Goal: Task Accomplishment & Management: Complete application form

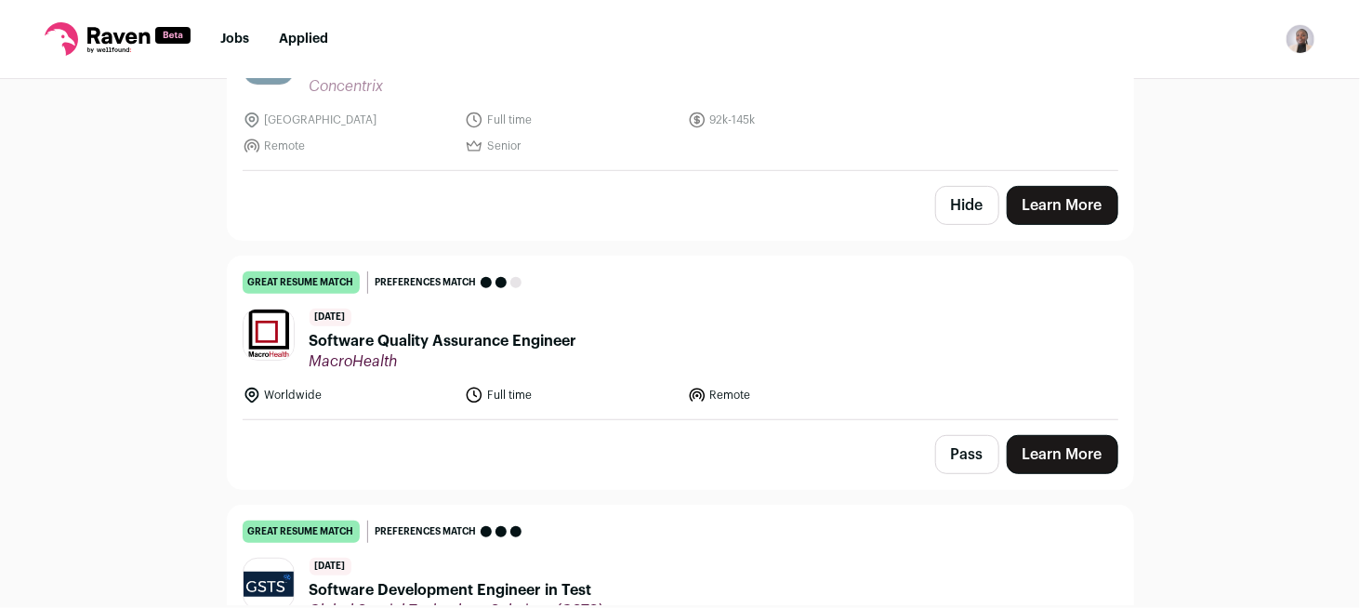
scroll to position [286, 0]
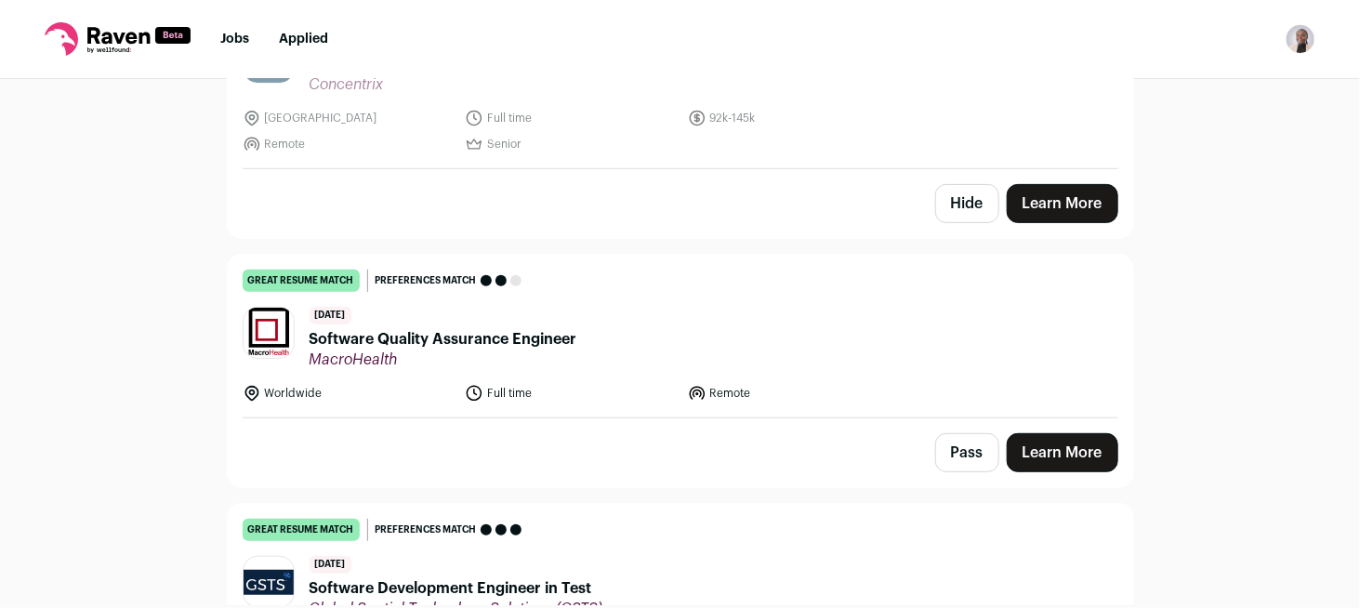
click at [541, 333] on span "Software Quality Assurance Engineer" at bounding box center [444, 339] width 268 height 22
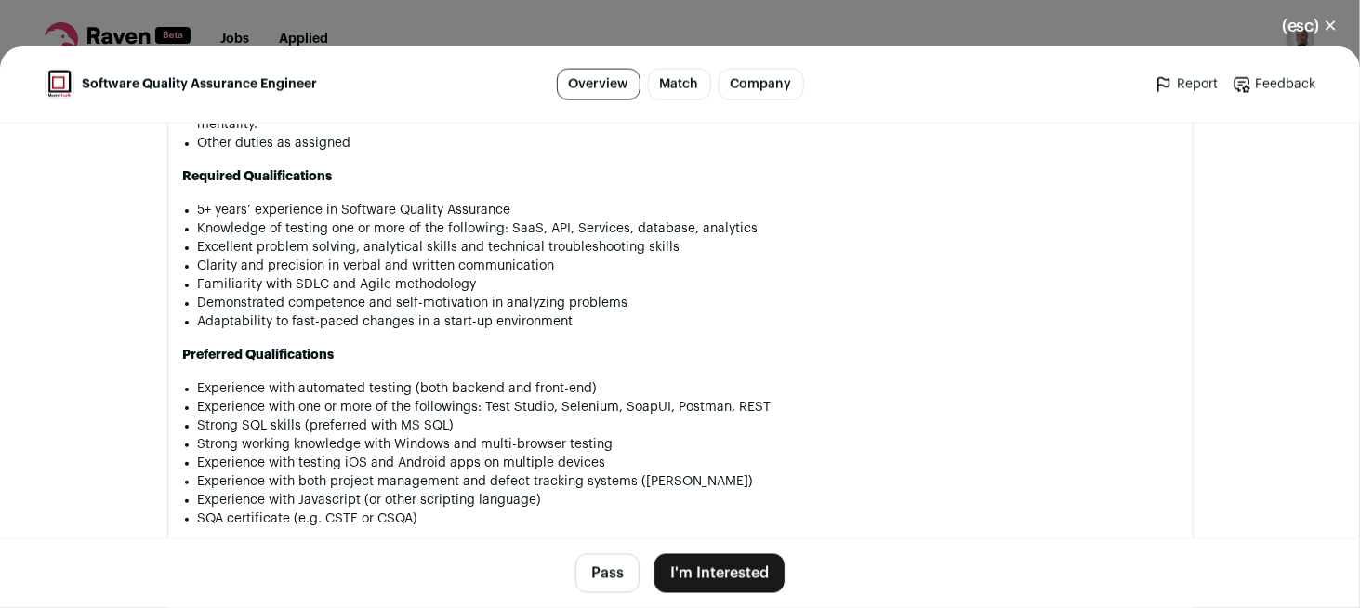
scroll to position [1288, 0]
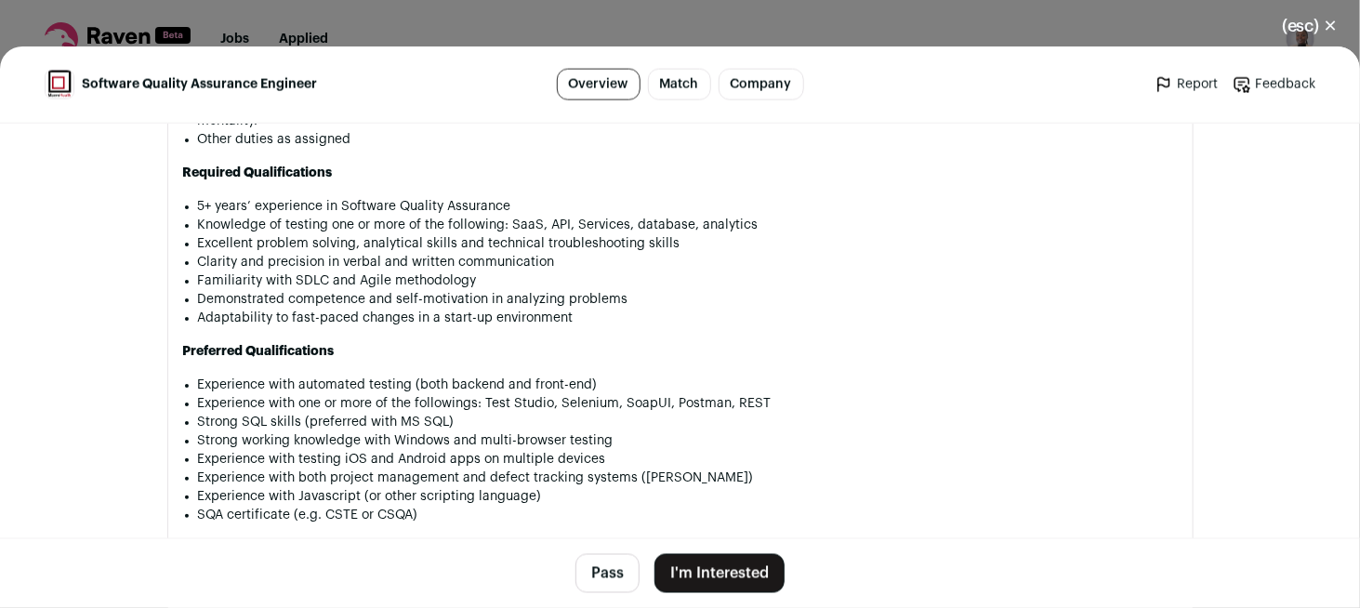
click at [711, 567] on button "I'm Interested" at bounding box center [719, 573] width 130 height 39
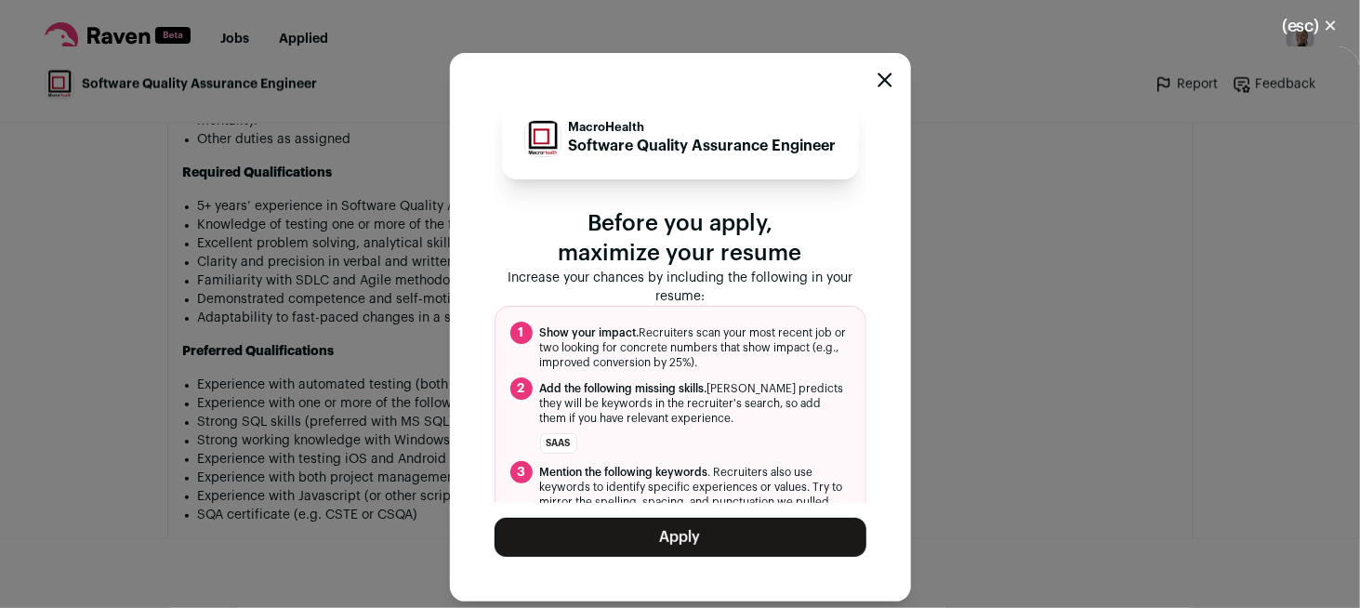
scroll to position [63, 0]
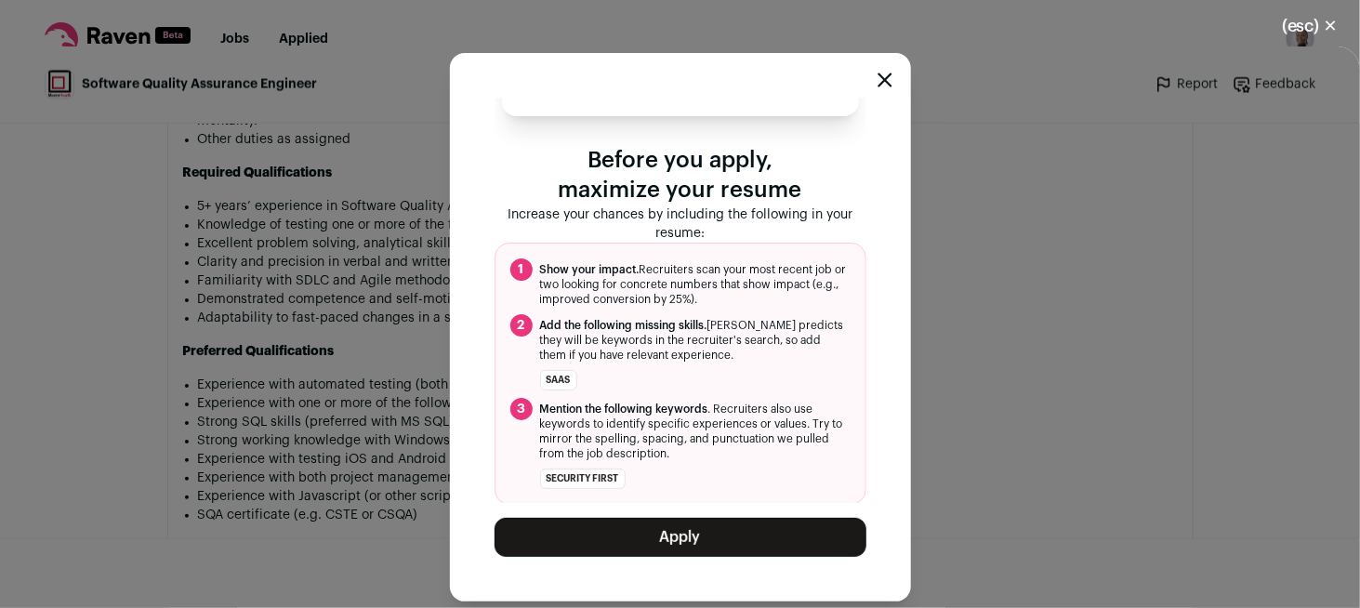
click at [670, 533] on button "Apply" at bounding box center [680, 537] width 372 height 39
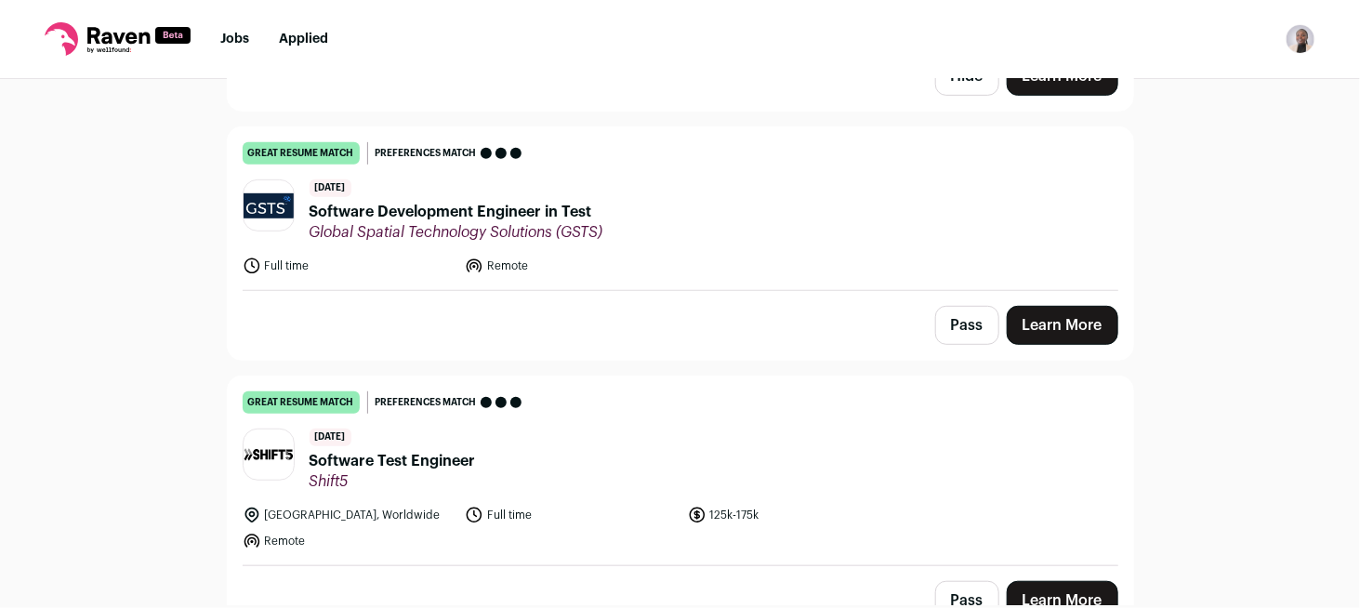
scroll to position [415, 0]
click at [521, 214] on span "Software Development Engineer in Test" at bounding box center [457, 211] width 294 height 22
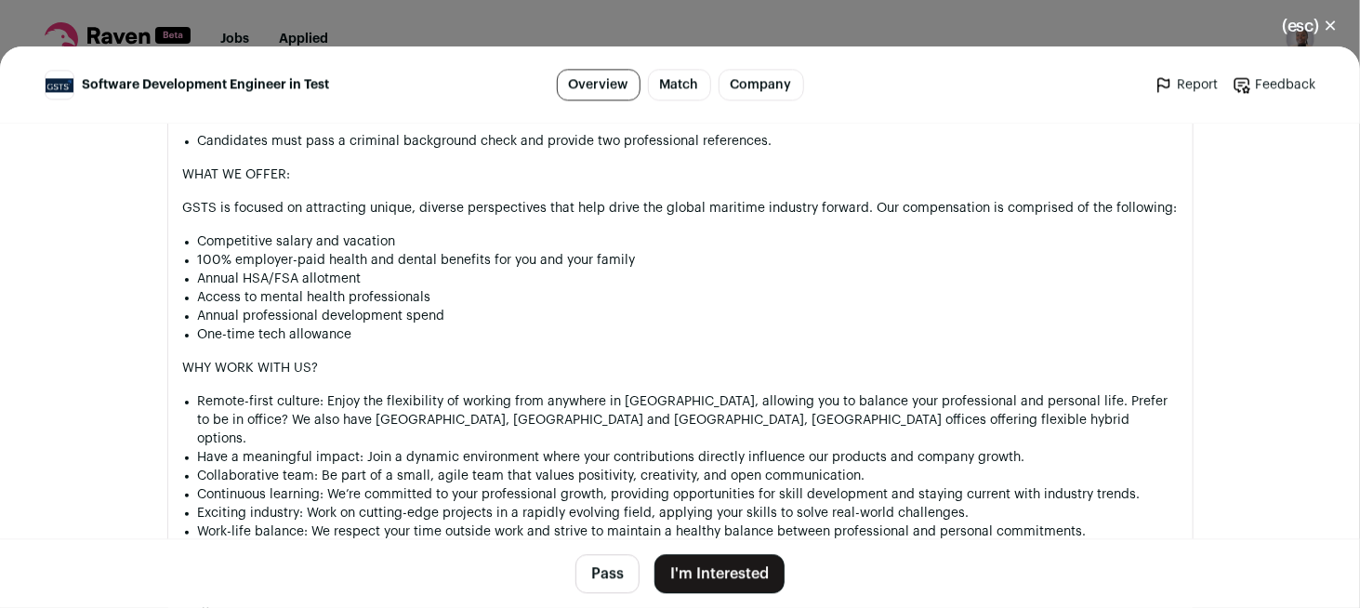
scroll to position [1908, 0]
click at [703, 584] on button "I'm Interested" at bounding box center [719, 573] width 130 height 39
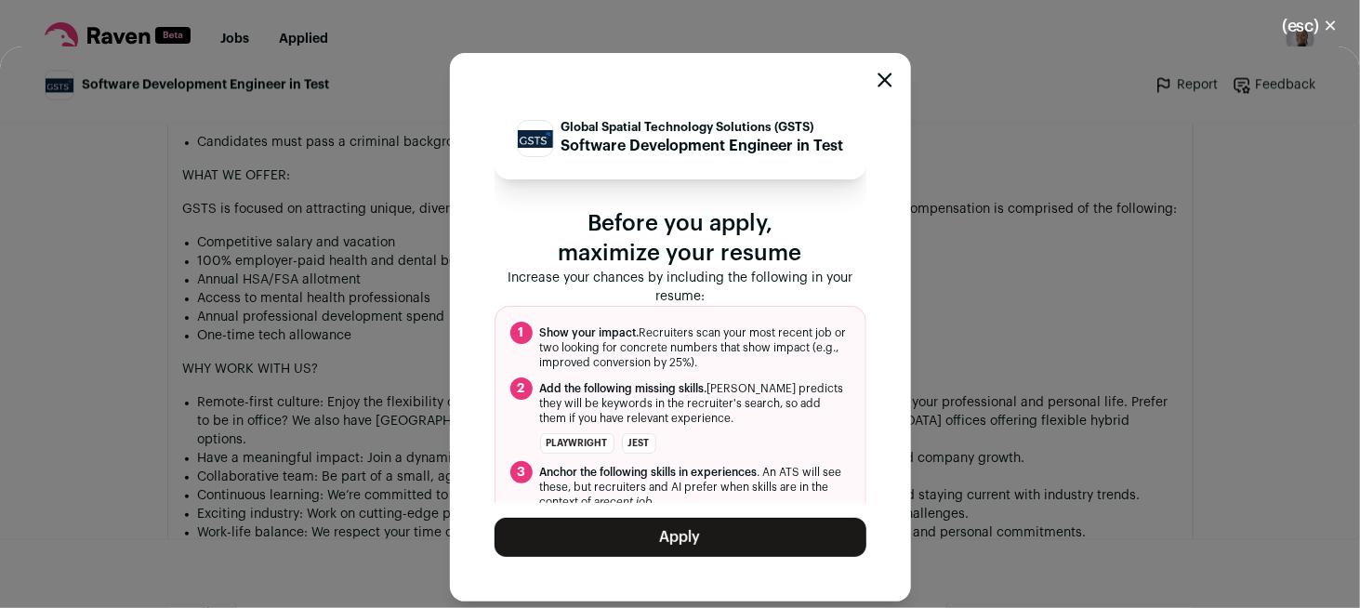
click at [692, 543] on button "Apply" at bounding box center [680, 537] width 372 height 39
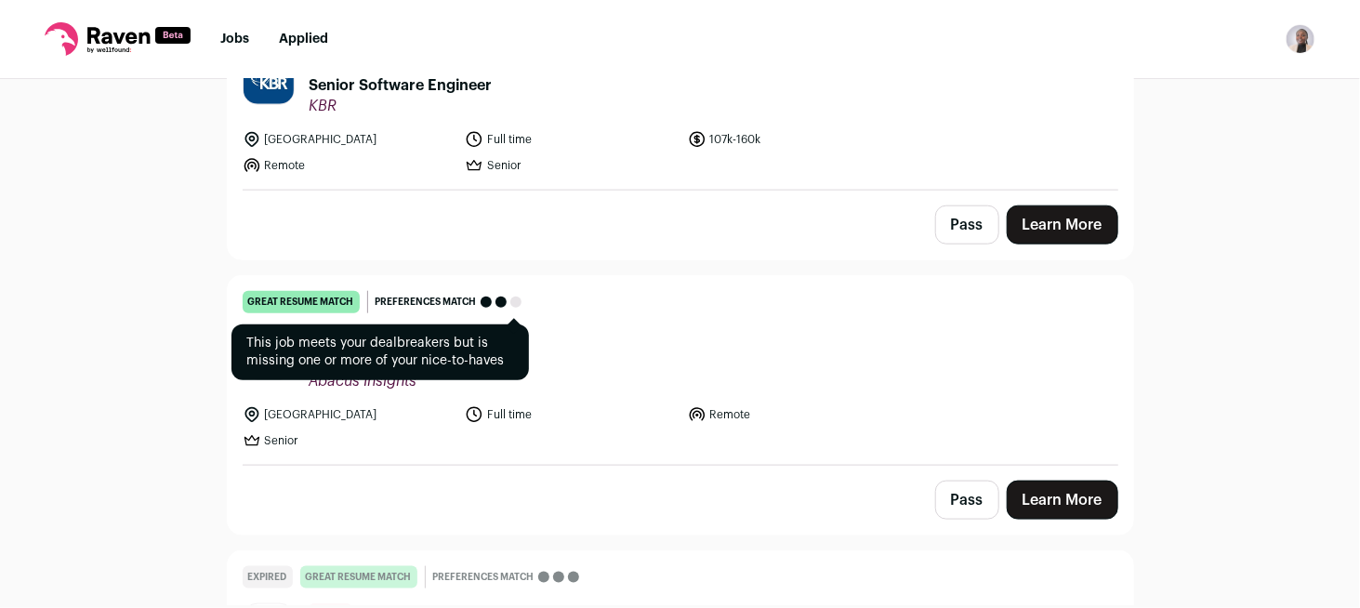
scroll to position [820, 0]
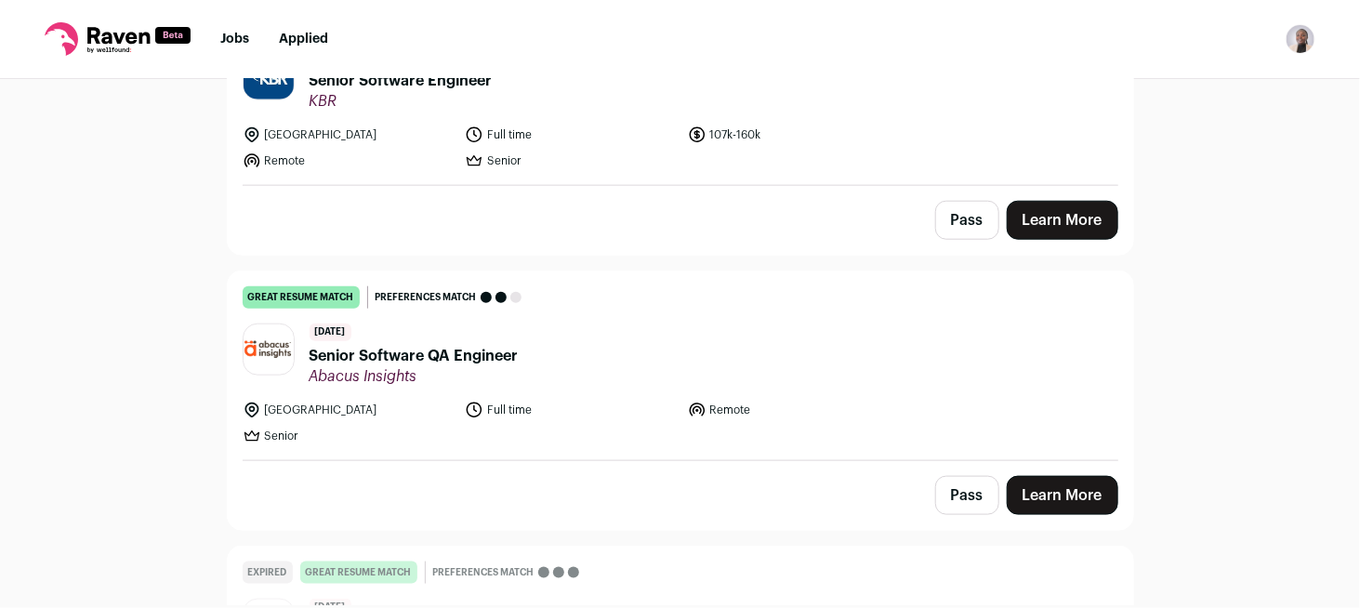
click at [478, 351] on span "Senior Software QA Engineer" at bounding box center [414, 356] width 209 height 22
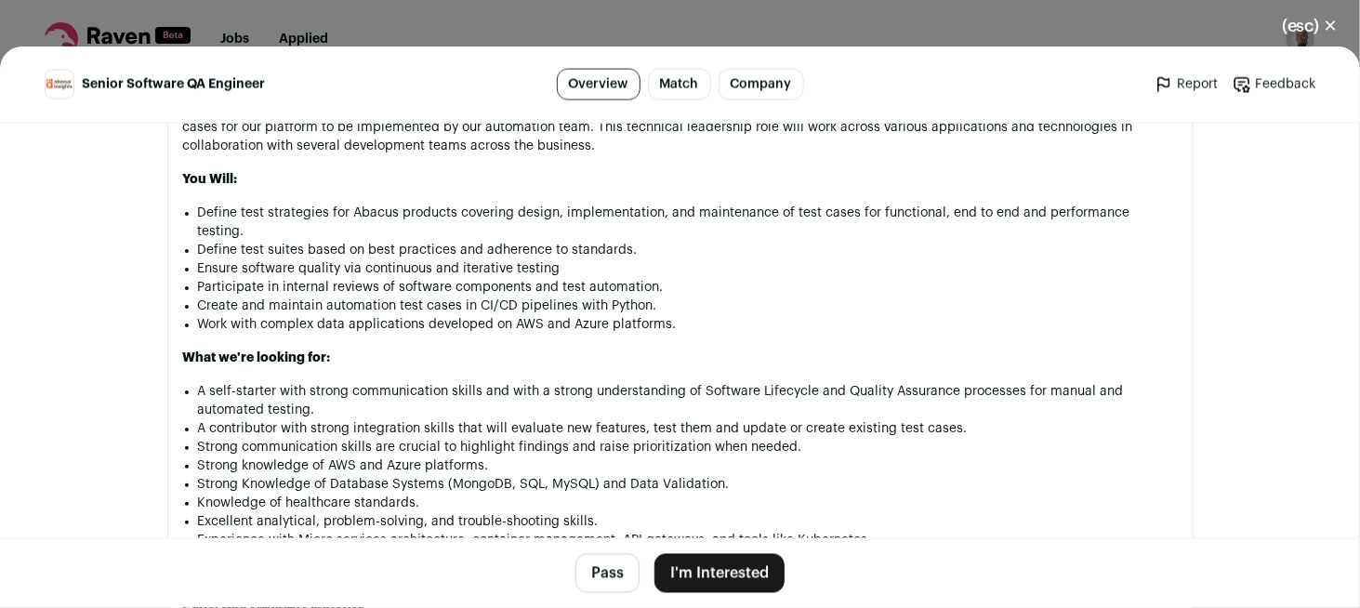
scroll to position [1355, 0]
click at [744, 574] on button "I'm Interested" at bounding box center [719, 573] width 130 height 39
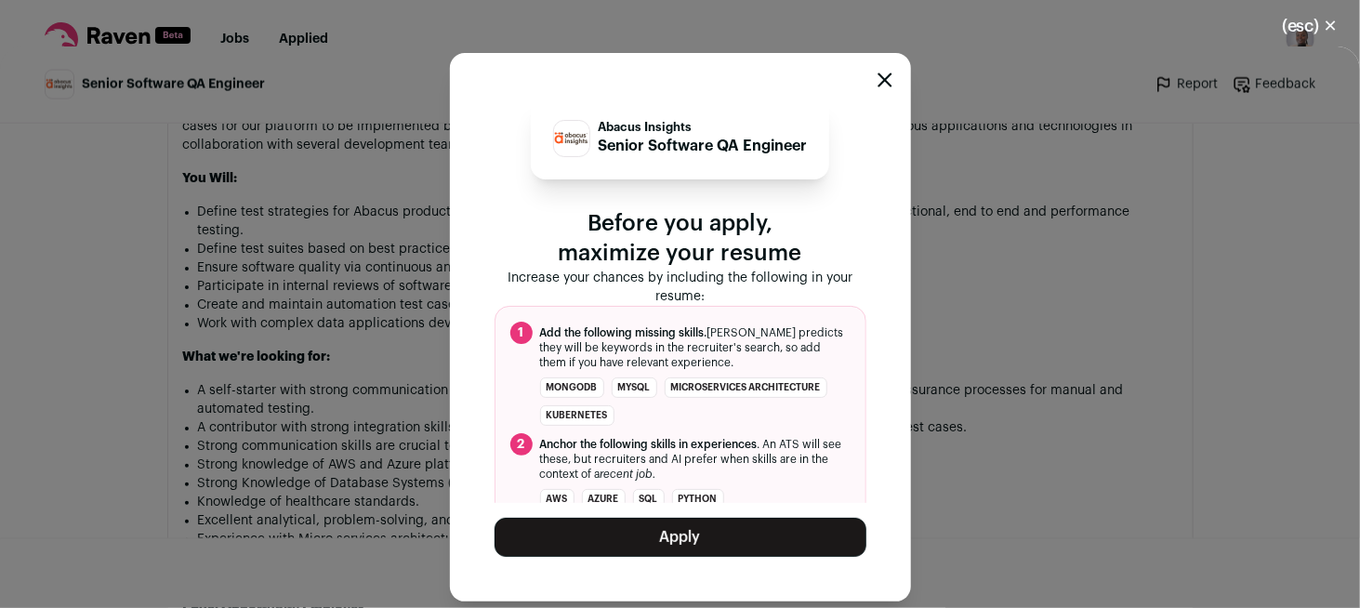
scroll to position [117, 0]
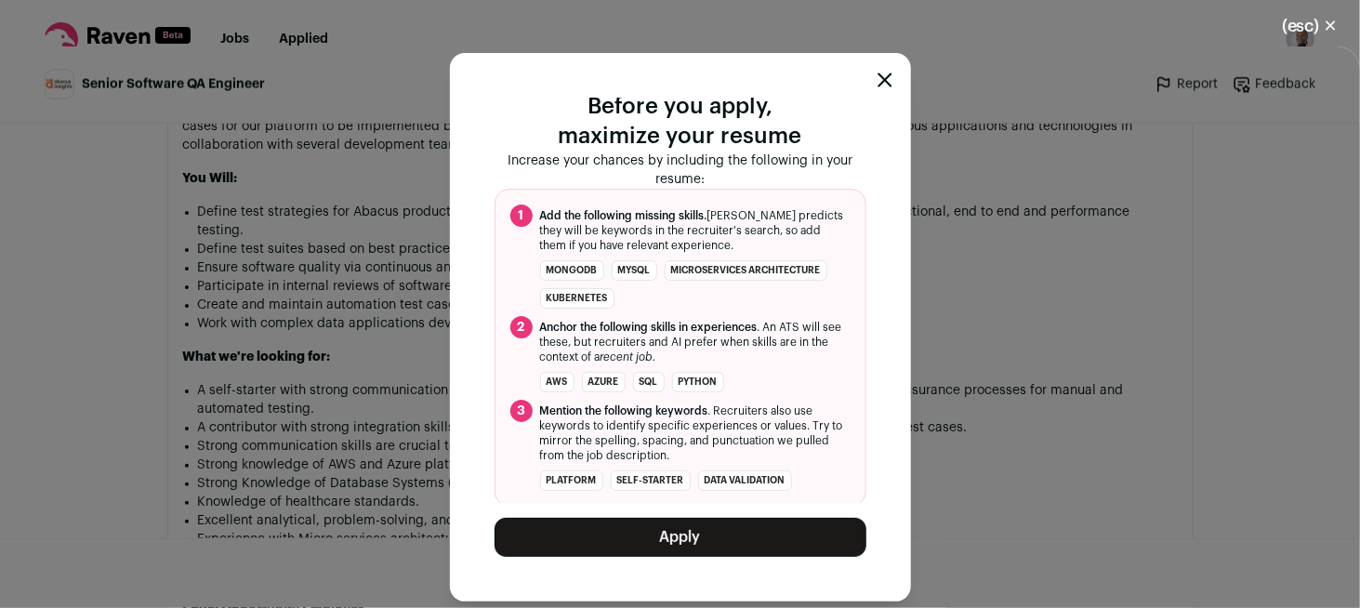
click at [796, 543] on button "Apply" at bounding box center [680, 537] width 372 height 39
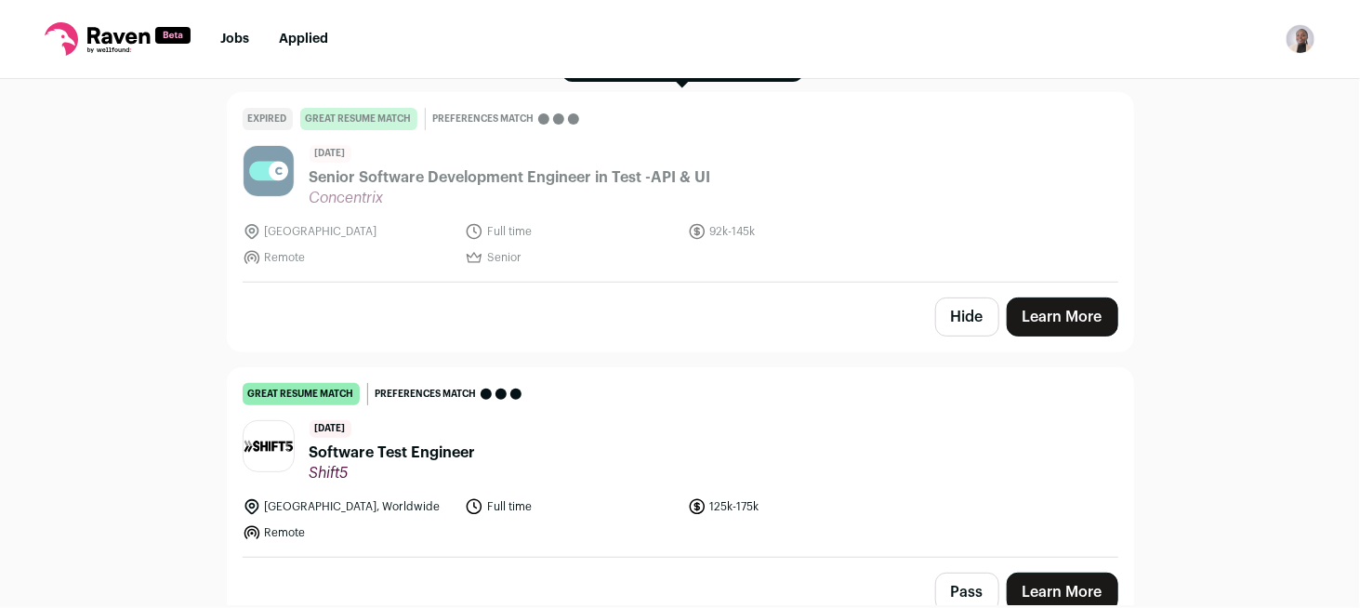
scroll to position [0, 0]
